Goal: Task Accomplishment & Management: Use online tool/utility

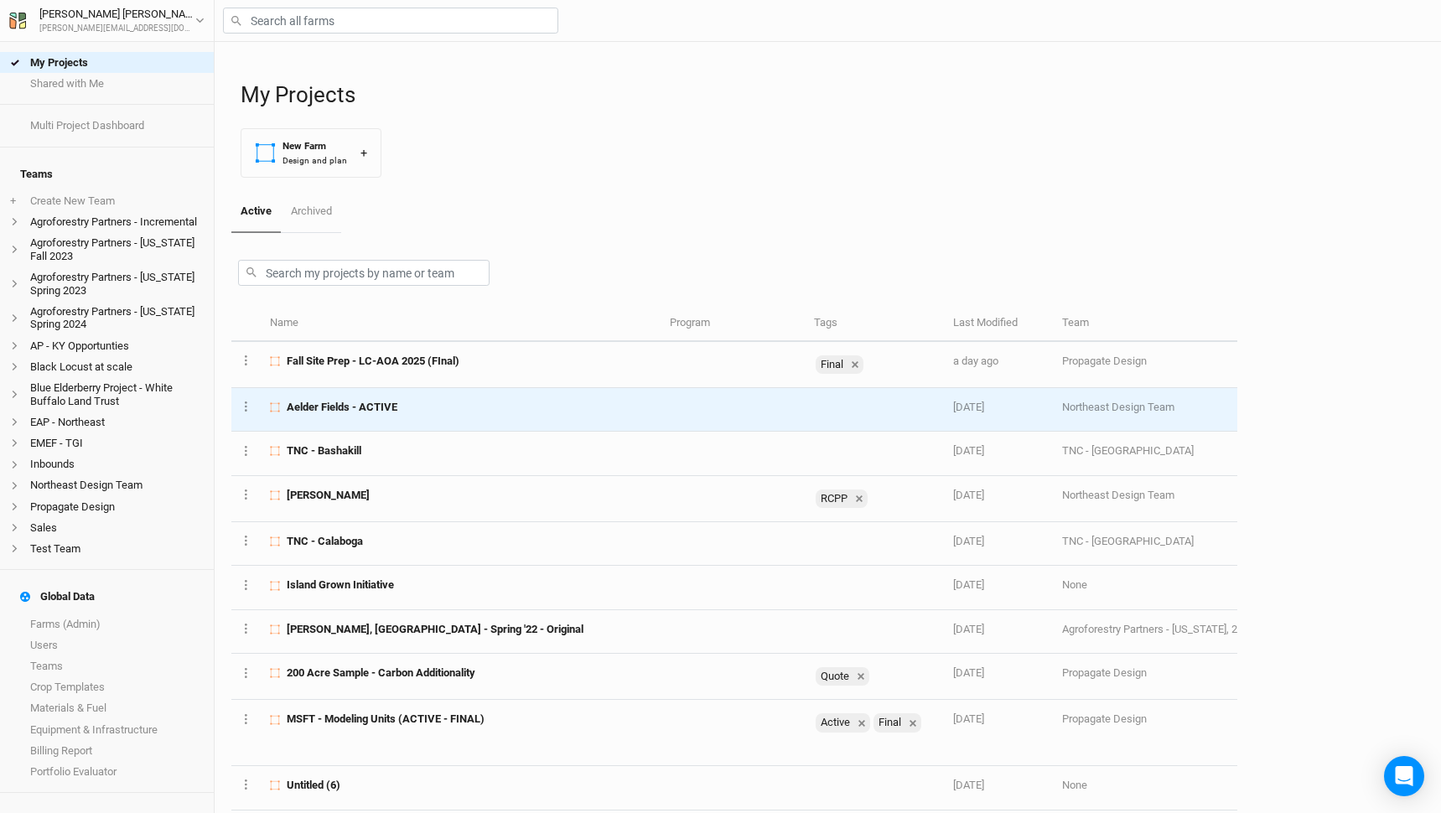
click at [349, 408] on span "Aelder Fields - ACTIVE" at bounding box center [342, 407] width 111 height 15
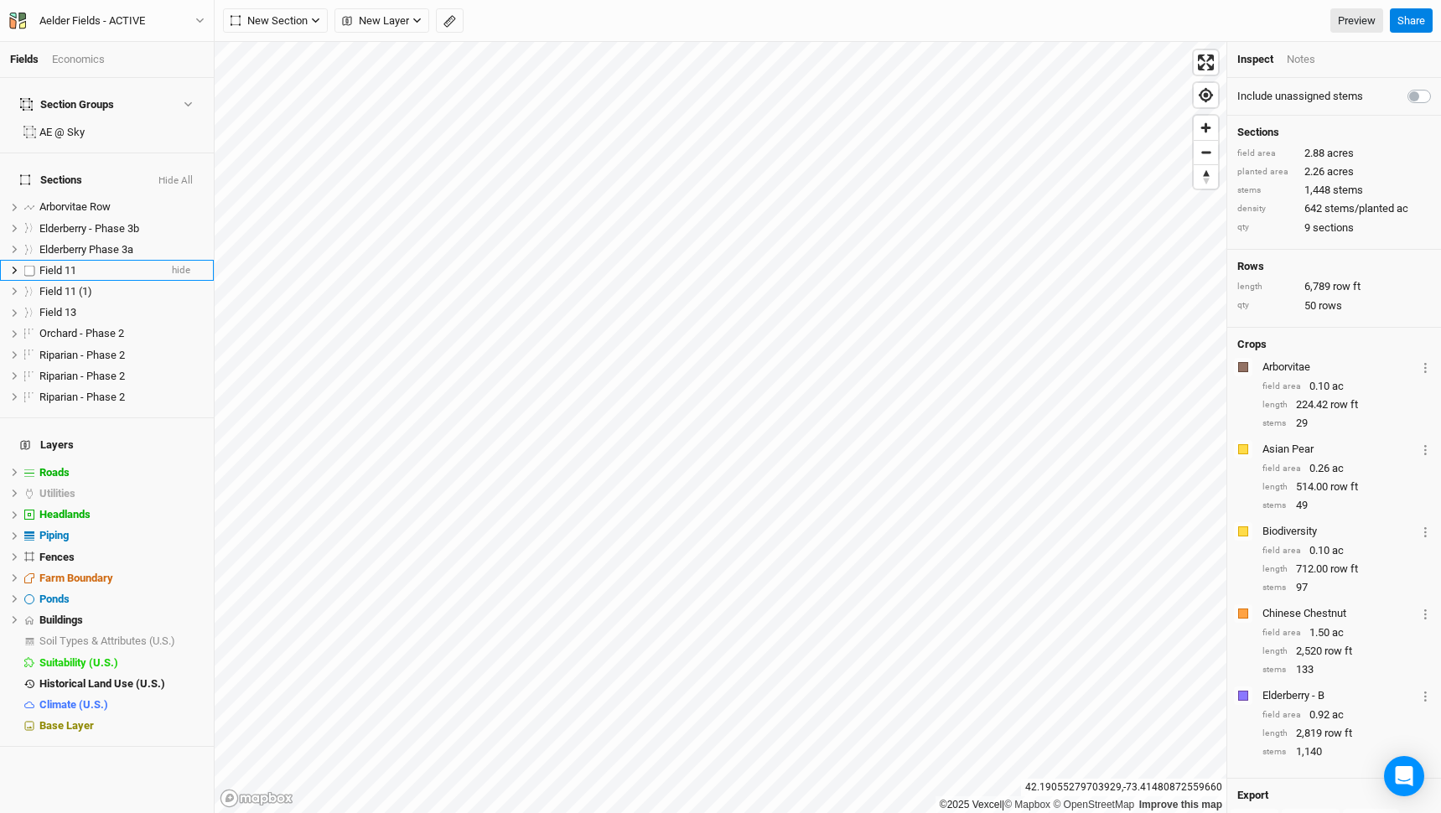
click at [114, 264] on div "Field 11" at bounding box center [98, 270] width 119 height 13
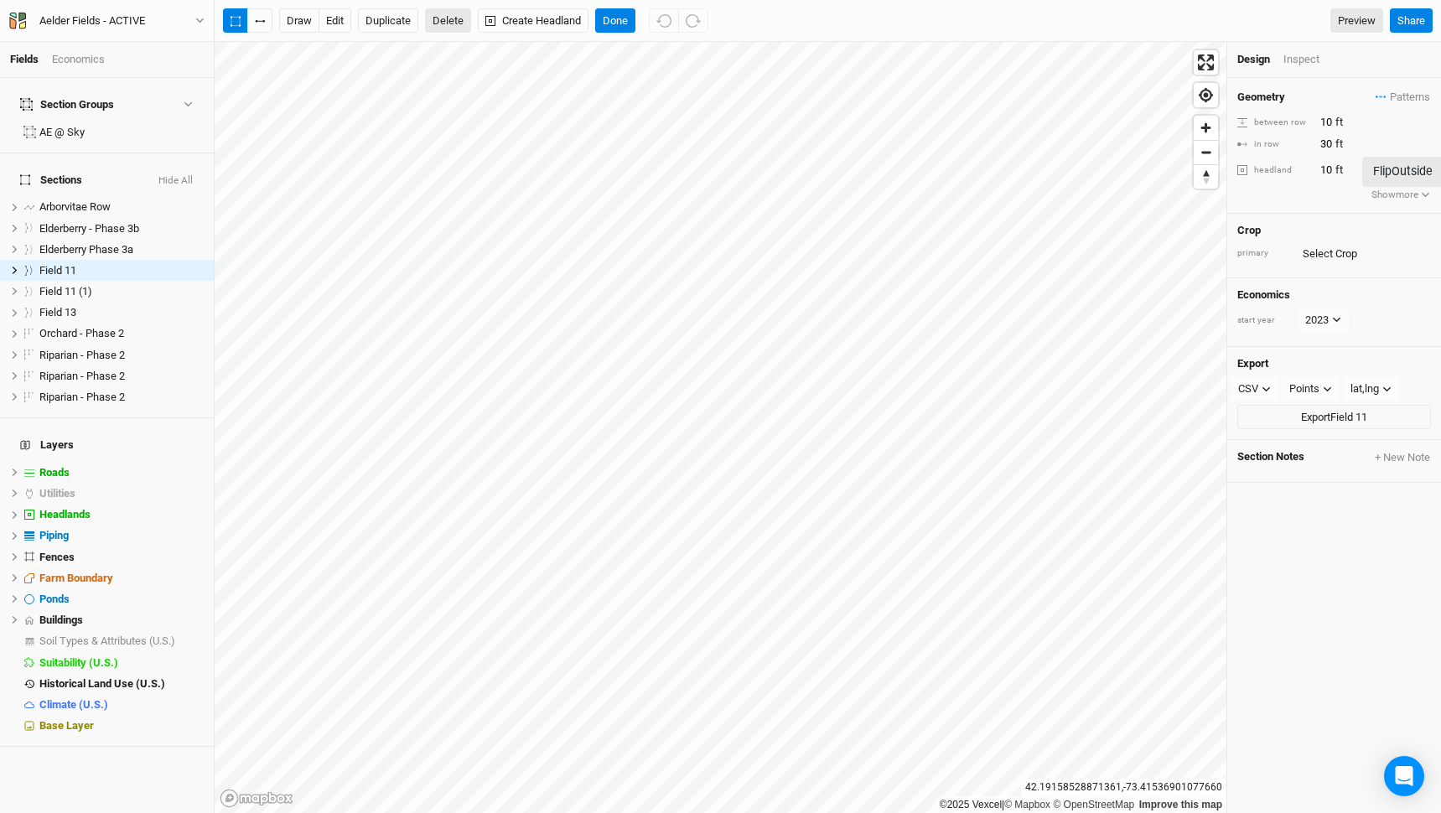
click at [463, 24] on button "Delete" at bounding box center [448, 20] width 46 height 25
click at [521, 16] on button "Confirm" at bounding box center [500, 20] width 52 height 25
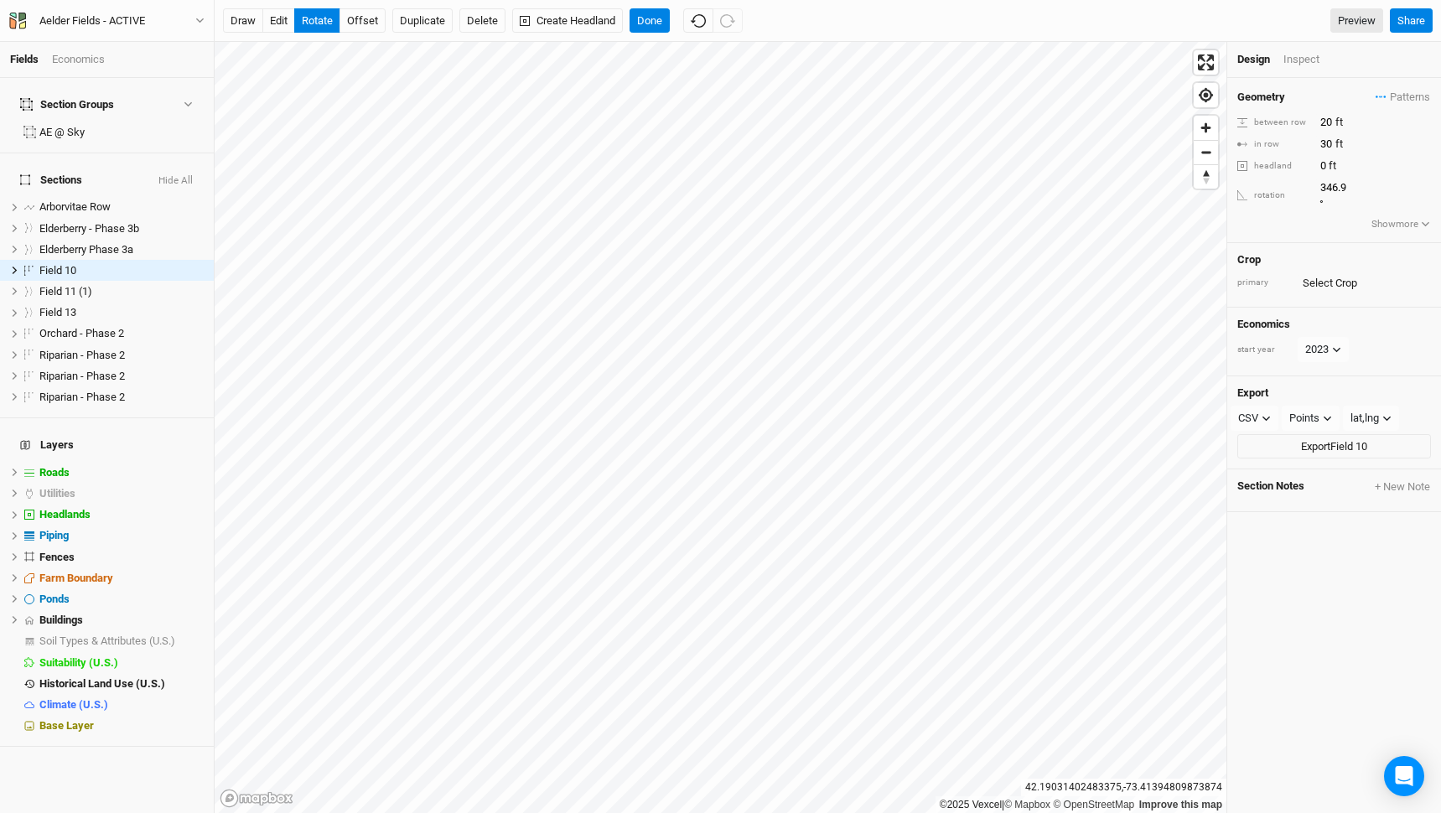
type input "347.1"
click at [1321, 163] on input "0" at bounding box center [1388, 166] width 146 height 18
type input "10"
click at [1390, 155] on div "Geometry Patterns Biodiversity A view Biodiversity A 2 view Fruit Mix 1 view Fr…" at bounding box center [1334, 164] width 214 height 173
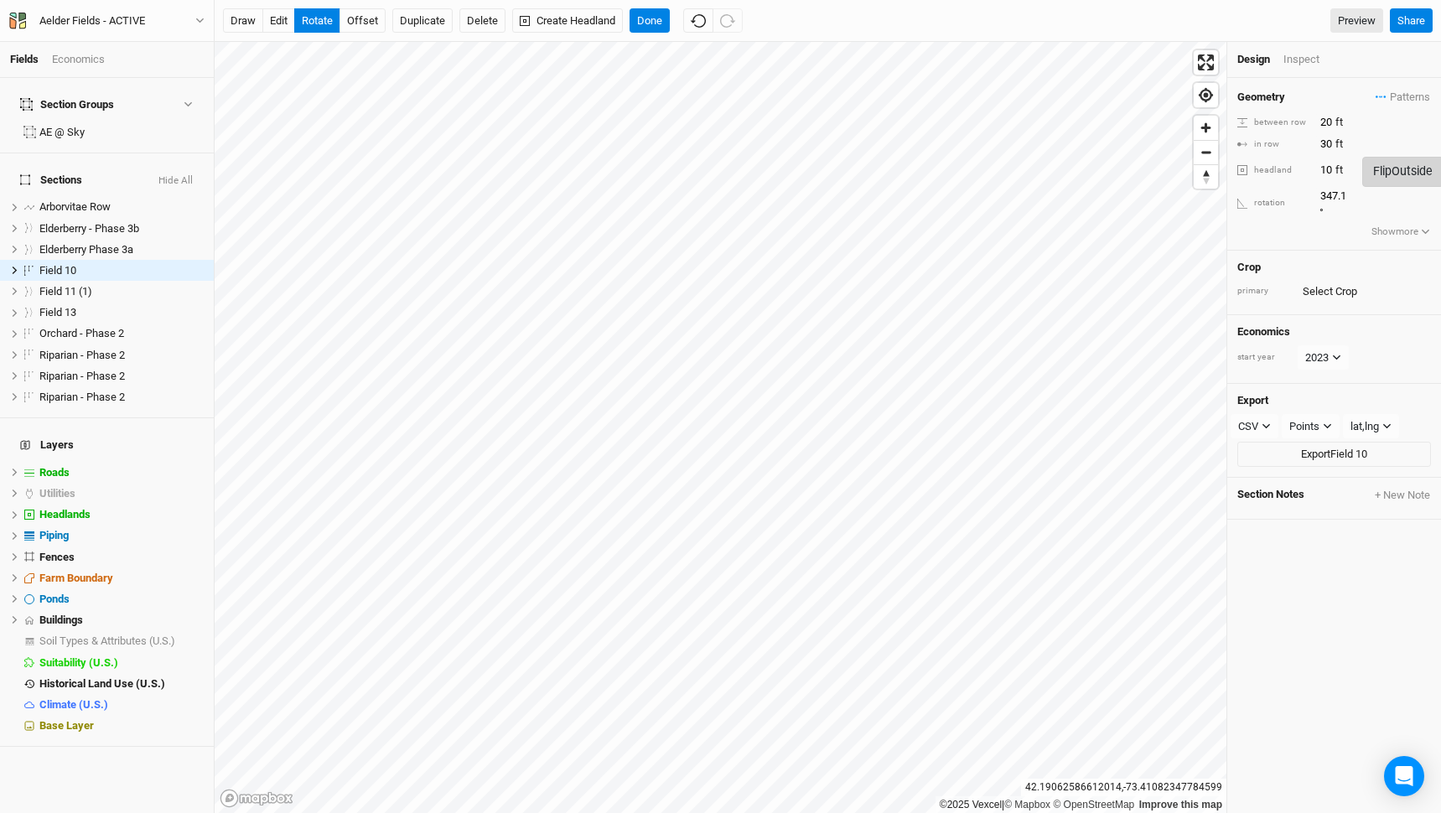
click at [1390, 158] on button "Flip Outside" at bounding box center [1402, 171] width 81 height 29
click at [1392, 160] on button "Flip Inside" at bounding box center [1398, 171] width 72 height 29
click at [355, 18] on button "offset" at bounding box center [362, 20] width 46 height 25
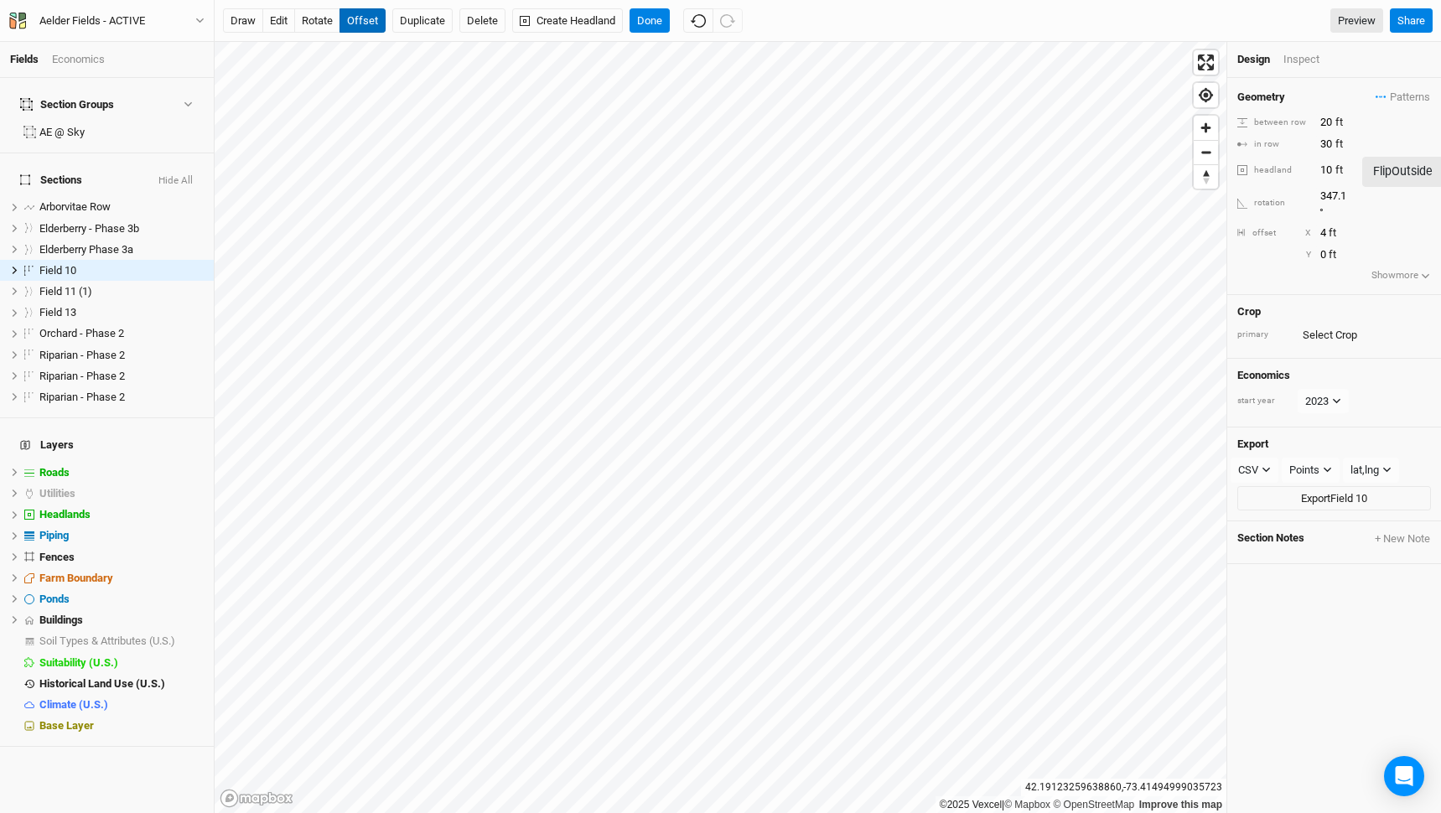
type input "5"
click at [313, 20] on button "rotate" at bounding box center [317, 20] width 46 height 25
type input "346.6"
click at [1321, 117] on input "20" at bounding box center [1388, 122] width 146 height 18
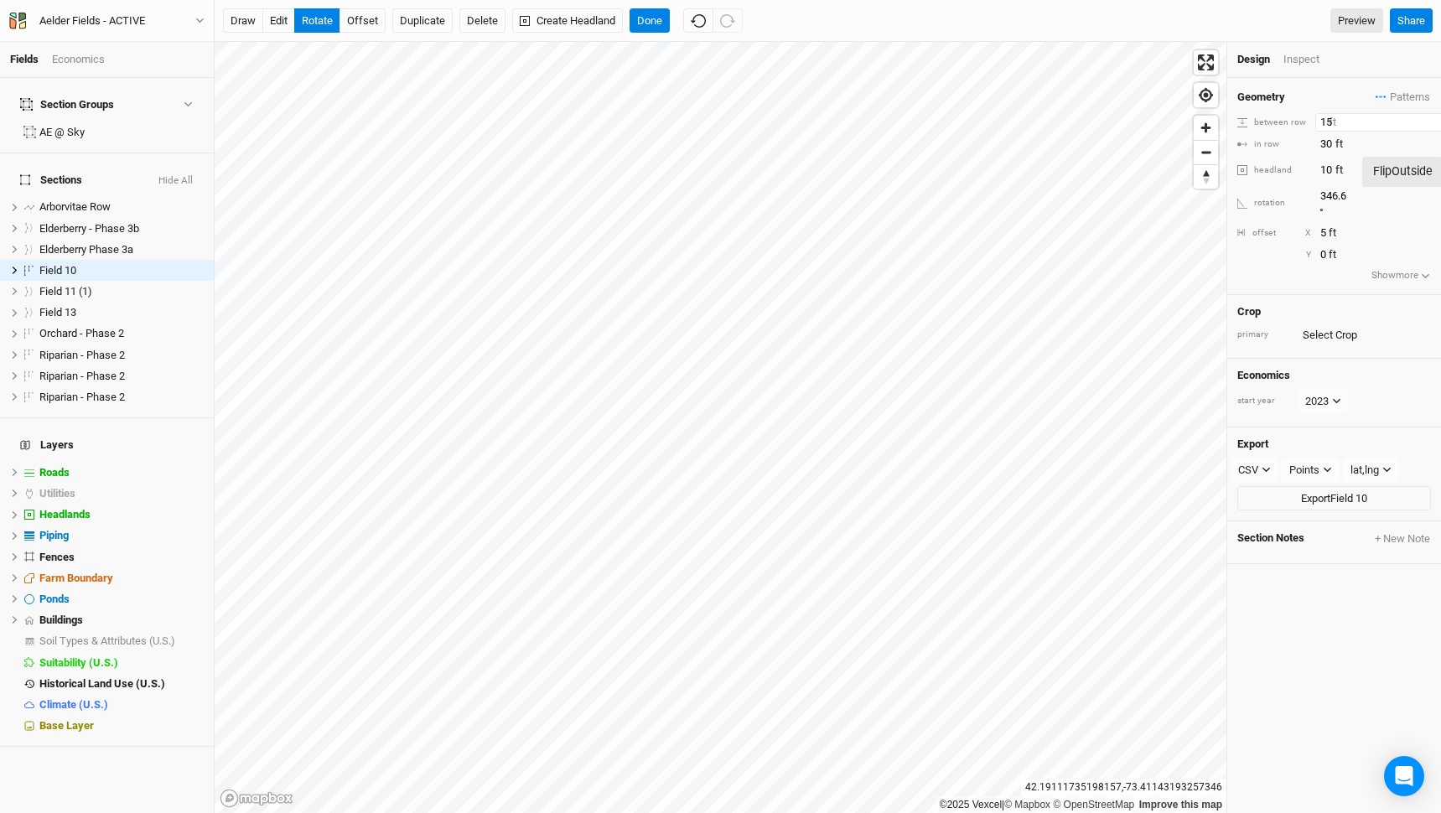
type input "15"
click at [1327, 141] on input "30" at bounding box center [1388, 144] width 146 height 18
type input "15"
click at [366, 14] on button "offset" at bounding box center [362, 20] width 46 height 25
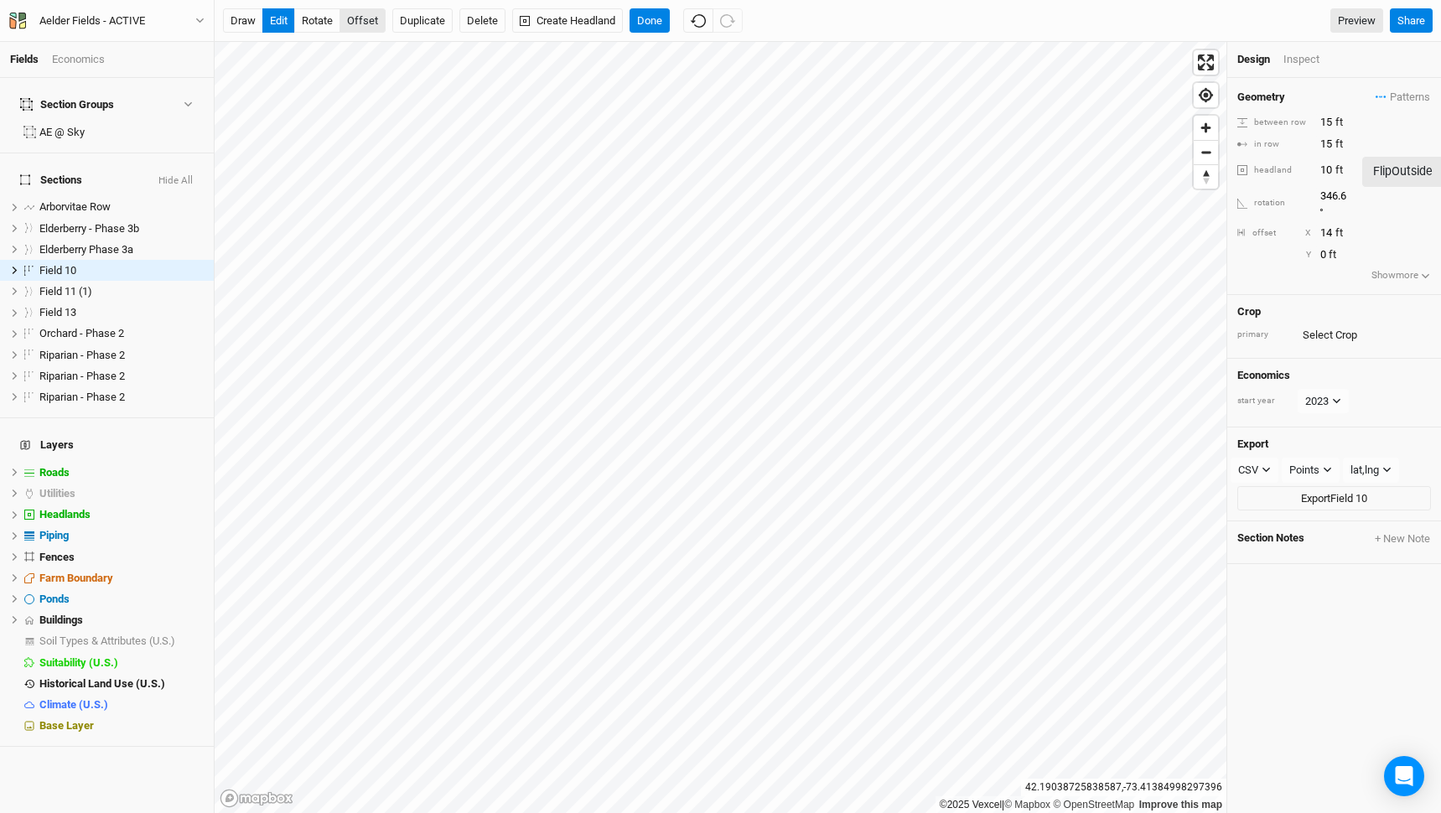
click at [365, 20] on button "offset" at bounding box center [362, 20] width 46 height 25
type input "12"
click at [650, 18] on button "Done" at bounding box center [649, 20] width 40 height 25
click at [563, 26] on button "Create Headland" at bounding box center [567, 20] width 111 height 25
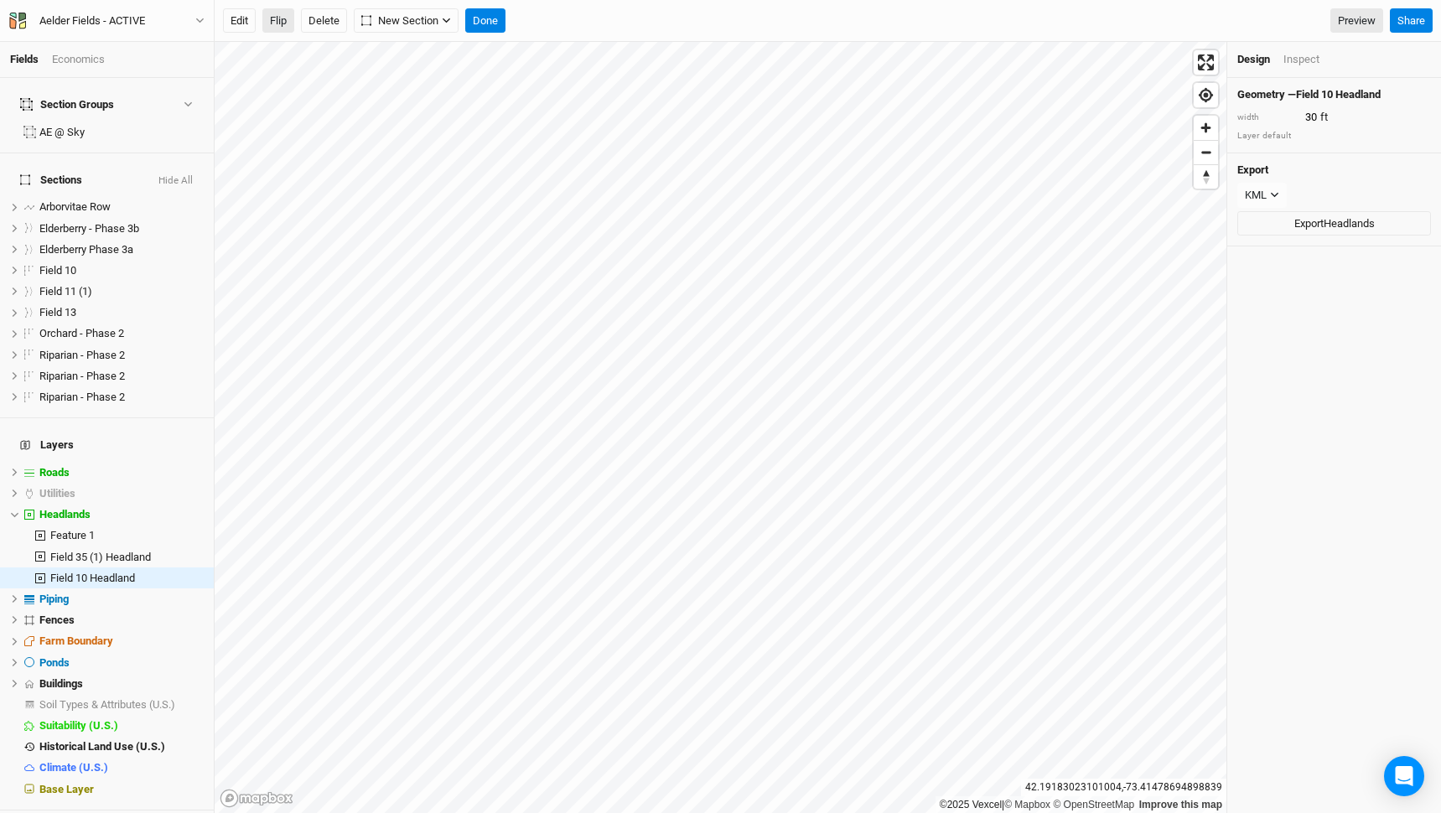
click at [286, 16] on button "Flip" at bounding box center [278, 20] width 32 height 25
click at [1303, 118] on input "30" at bounding box center [1373, 117] width 146 height 18
click at [490, 18] on button "Done" at bounding box center [485, 20] width 40 height 25
click at [1308, 117] on input "15" at bounding box center [1373, 117] width 146 height 18
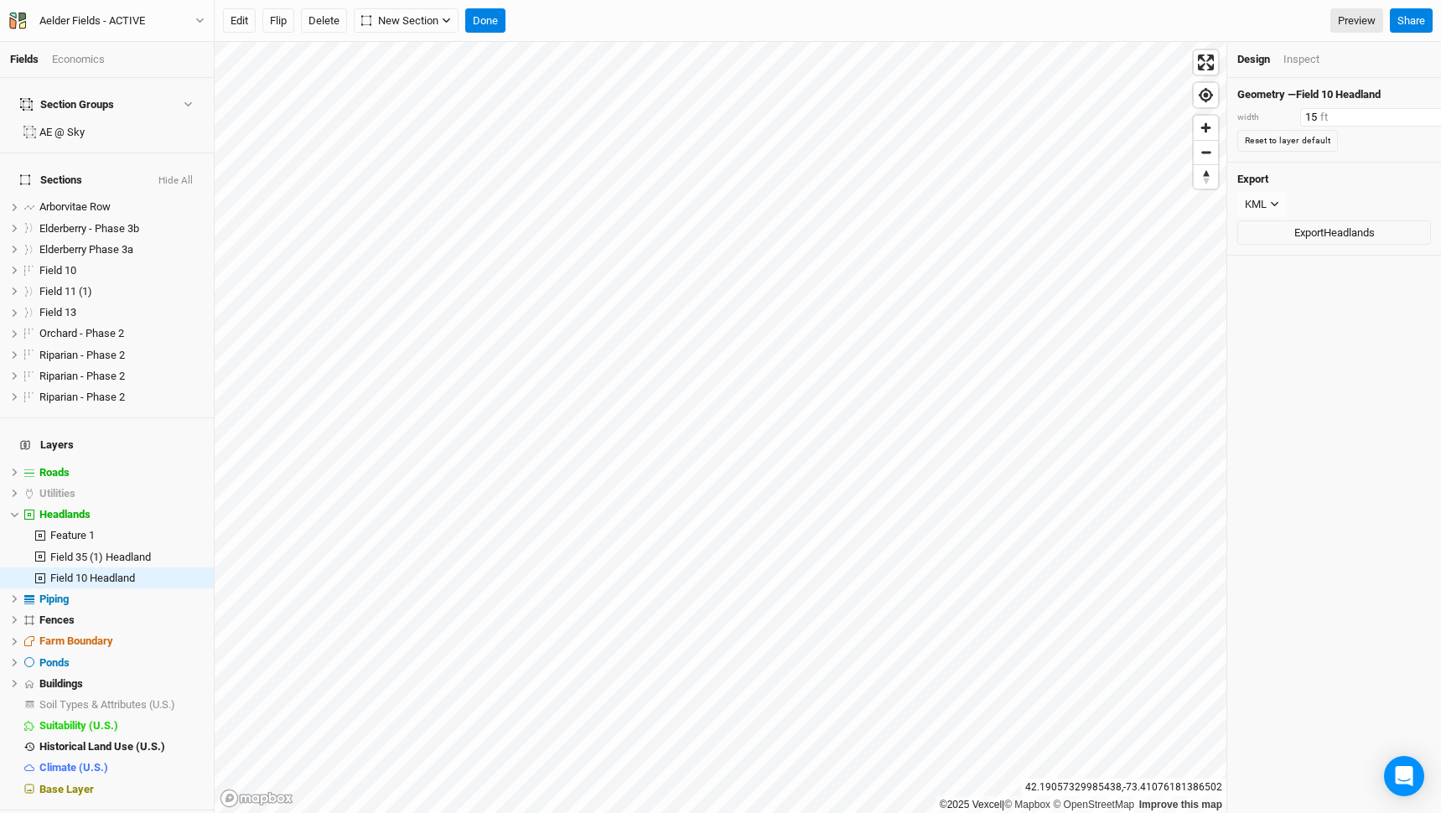
click at [1308, 117] on input "15" at bounding box center [1373, 117] width 146 height 18
click at [487, 18] on button "Done" at bounding box center [485, 20] width 40 height 25
click at [489, 5] on div "Edit Flip Delete New Section Grid Keyline Beta Done Preview Share" at bounding box center [828, 21] width 1226 height 42
type input "30"
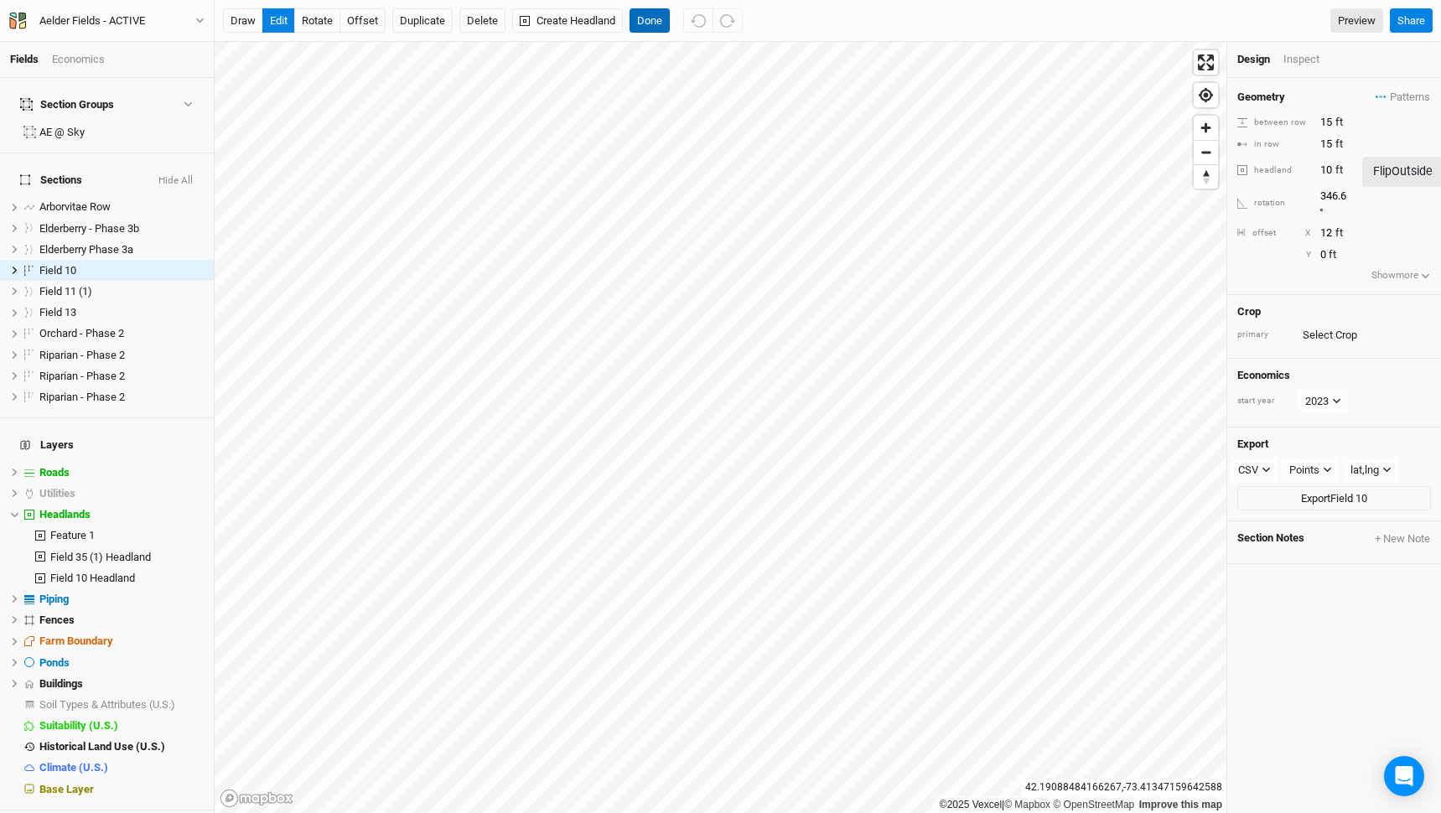
click at [655, 23] on button "Done" at bounding box center [649, 20] width 40 height 25
click at [1331, 168] on input "10" at bounding box center [1338, 170] width 47 height 18
type input "15"
click at [650, 13] on button "Done" at bounding box center [649, 20] width 40 height 25
click at [1321, 168] on input "15" at bounding box center [1338, 170] width 47 height 18
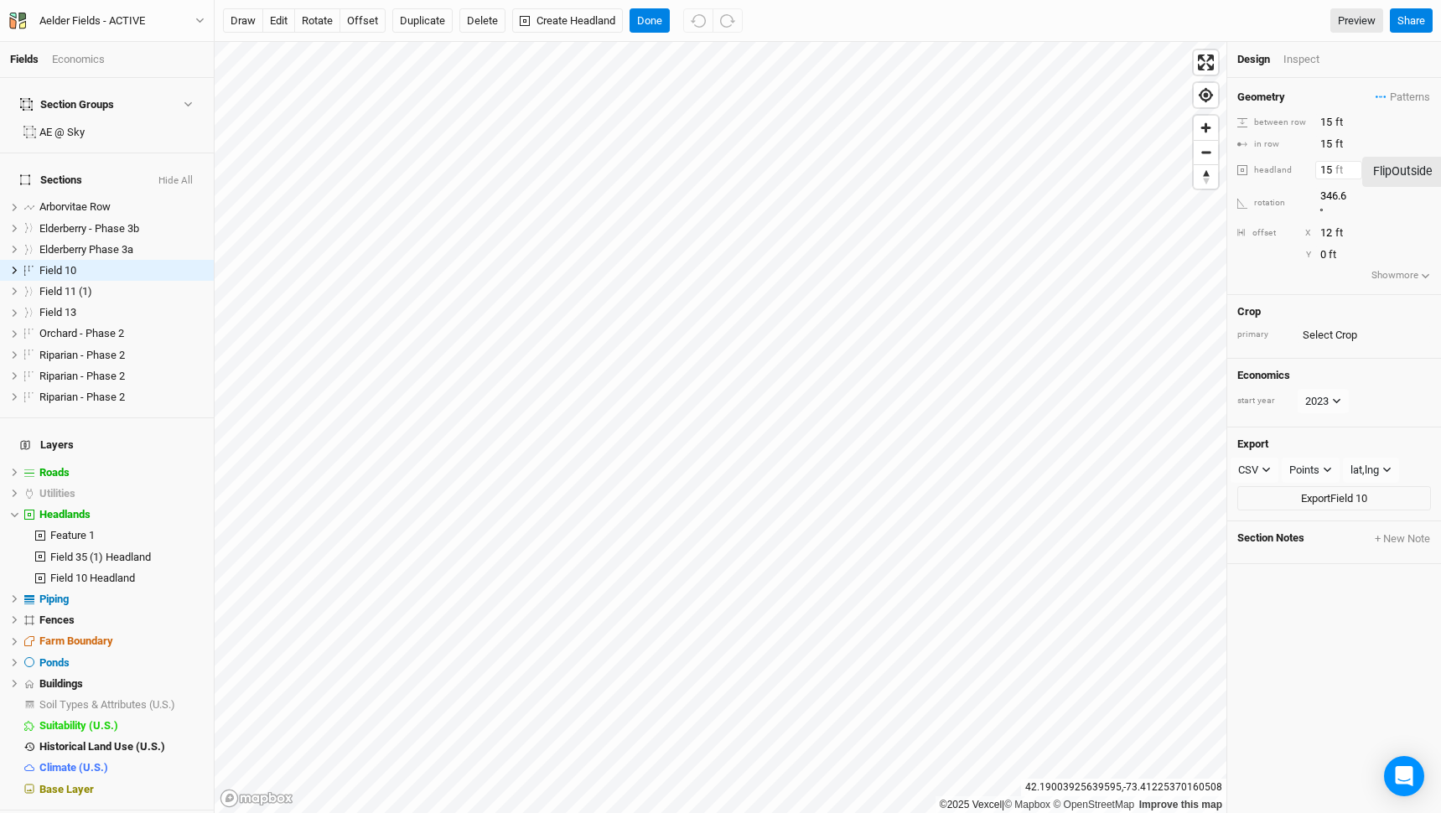
click at [1321, 167] on input "15" at bounding box center [1338, 170] width 47 height 18
type input "10"
click at [639, 11] on button "Done" at bounding box center [649, 20] width 40 height 25
click at [640, 16] on button "Done" at bounding box center [649, 20] width 40 height 25
click at [477, 23] on button "Delete" at bounding box center [482, 20] width 46 height 25
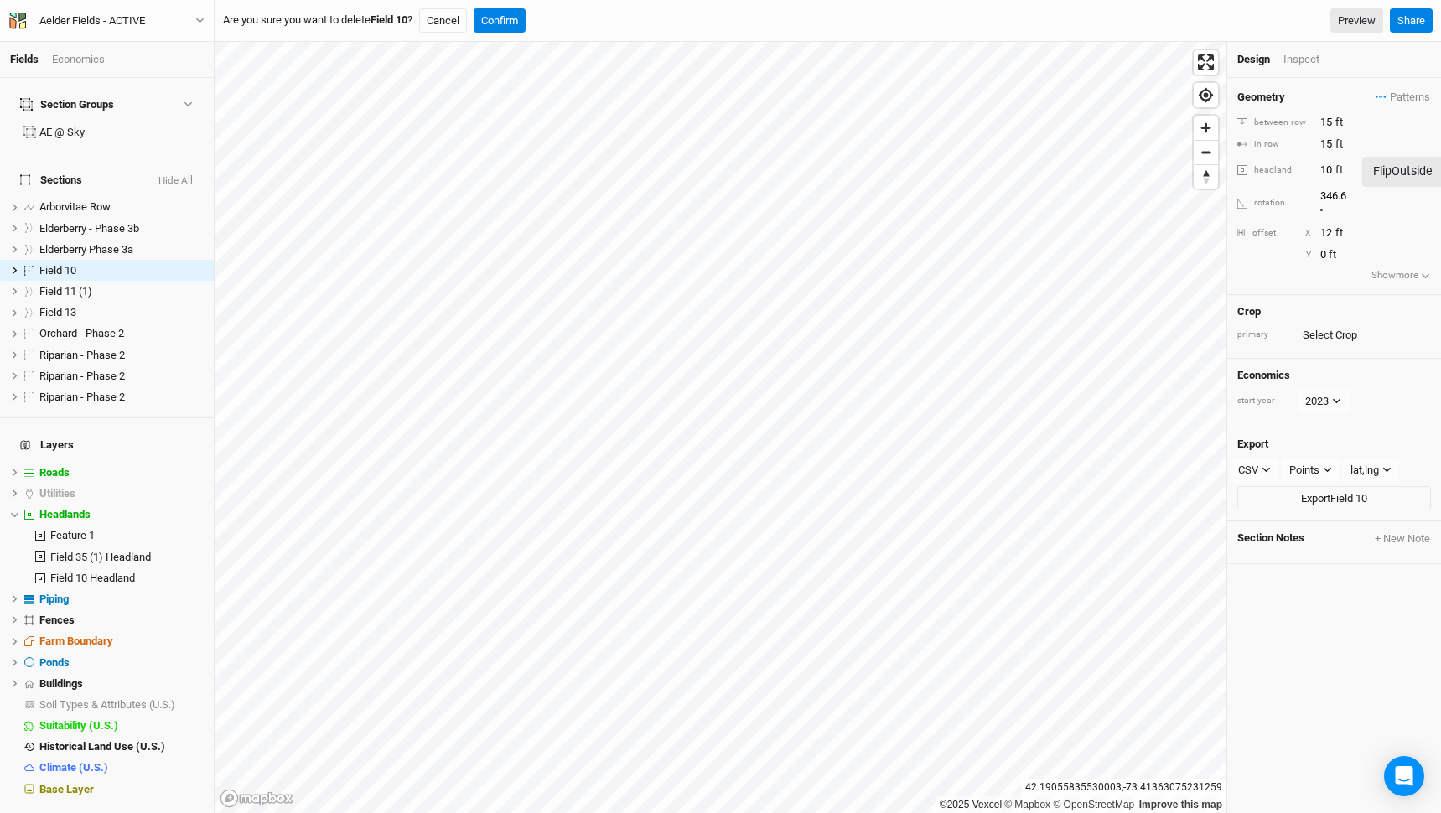
click at [536, 14] on div "Are you sure you want to delete Field 10 ? Cancel Confirm Preview" at bounding box center [803, 20] width 1160 height 25
click at [512, 10] on button "Confirm" at bounding box center [500, 20] width 52 height 25
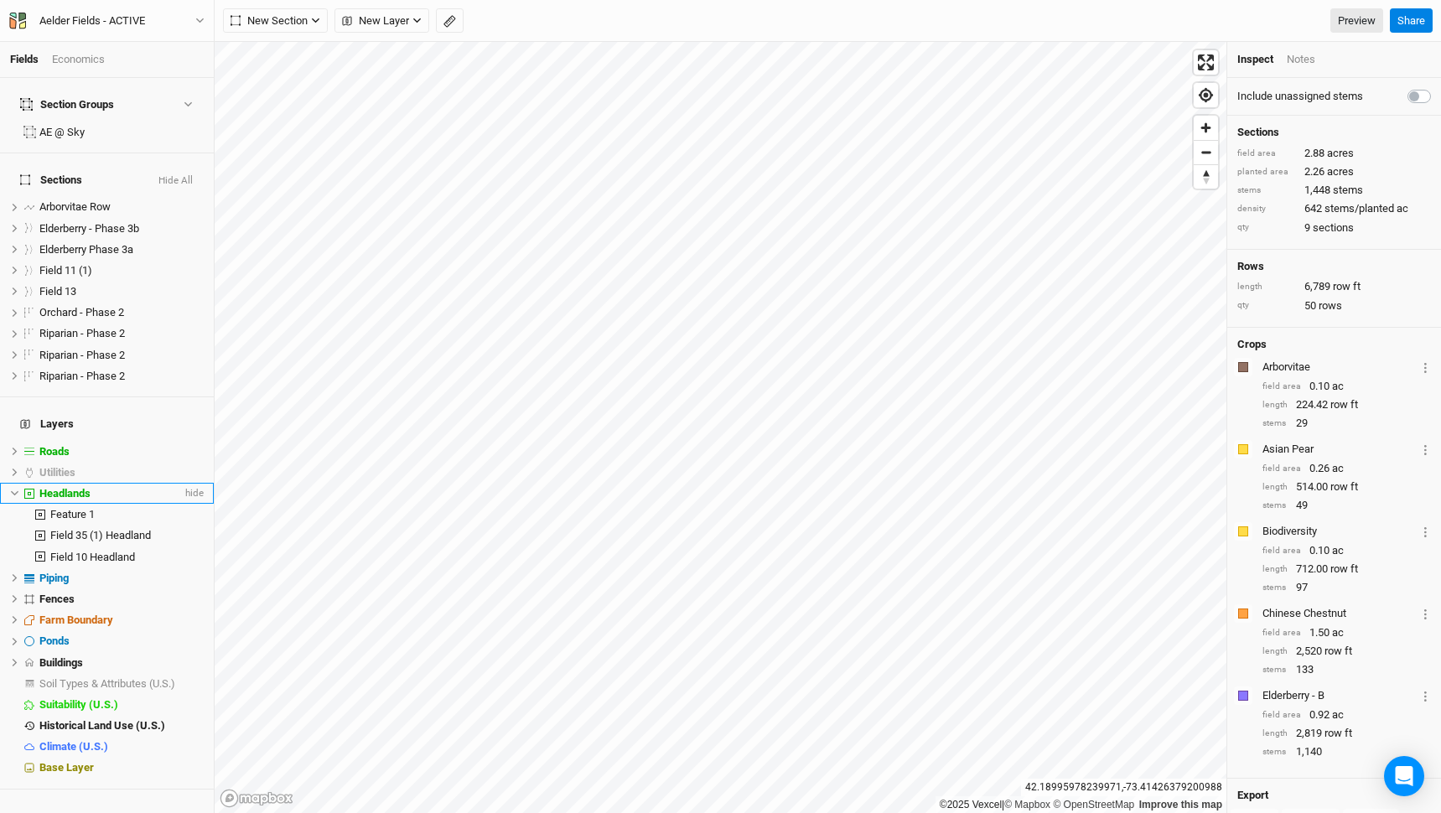
click at [76, 483] on li "Headlands hide" at bounding box center [107, 493] width 214 height 21
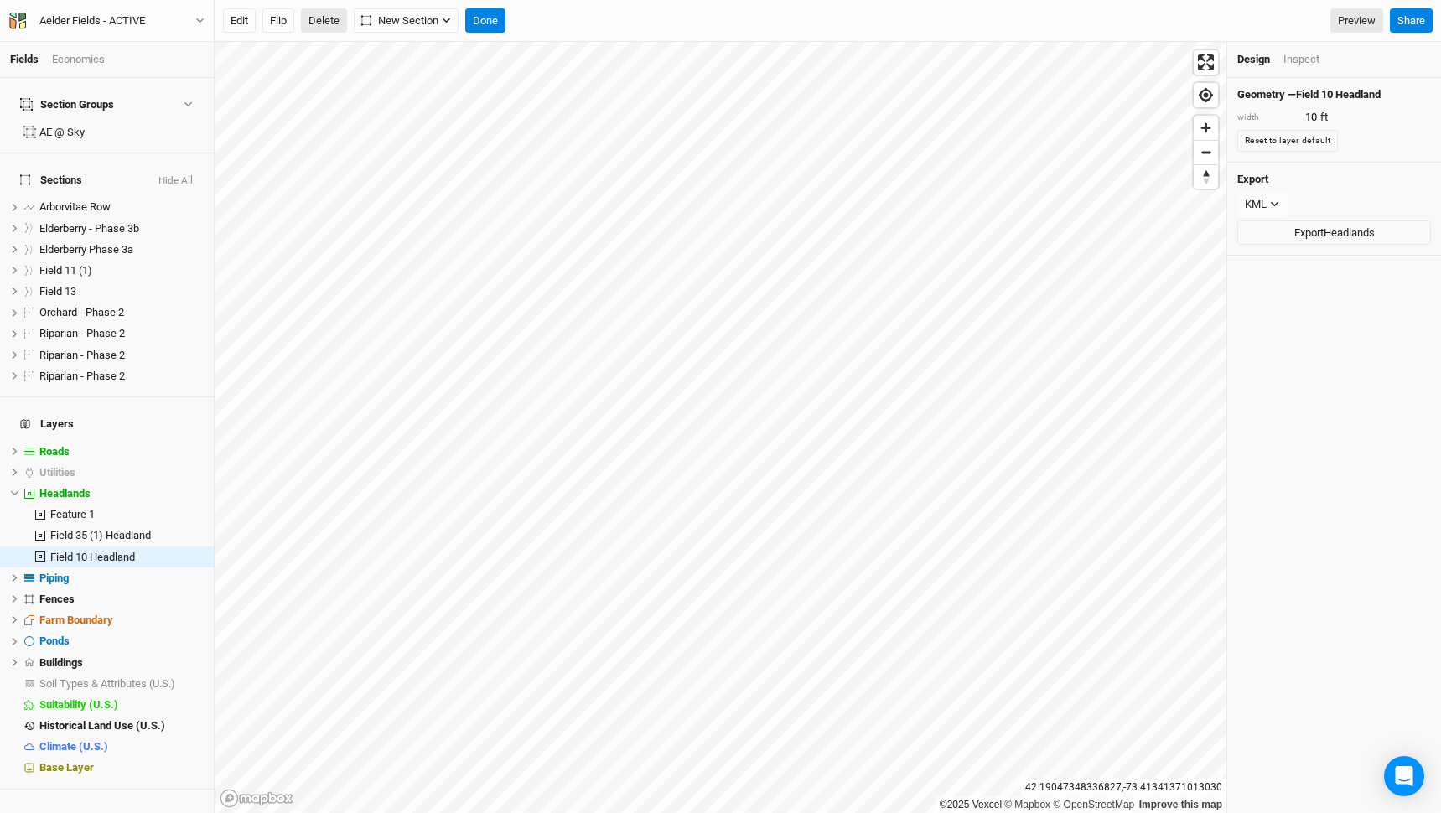
click at [316, 26] on button "Delete" at bounding box center [324, 20] width 46 height 25
click at [573, 17] on button "Confirm" at bounding box center [547, 20] width 52 height 25
type input "30"
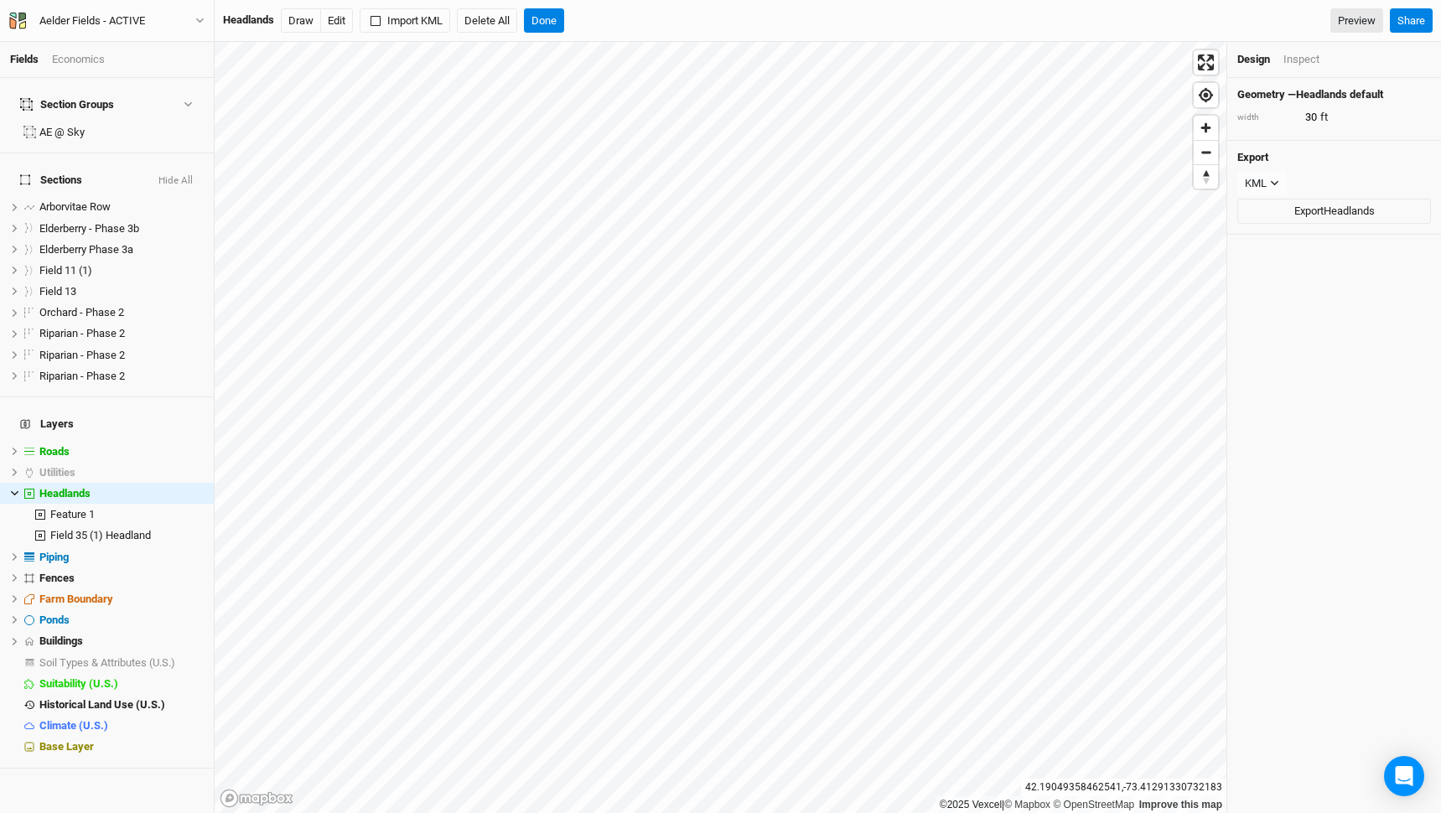
click at [1292, 65] on div "Inspect" at bounding box center [1301, 59] width 36 height 15
